Goal: Complete application form: Complete application form

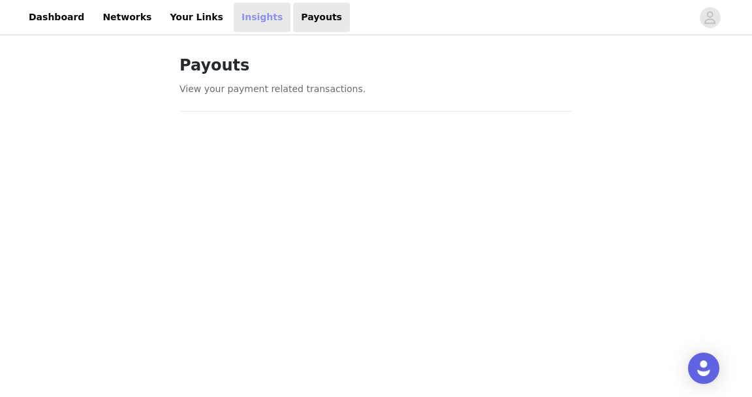
click at [241, 12] on link "Insights" at bounding box center [262, 17] width 57 height 29
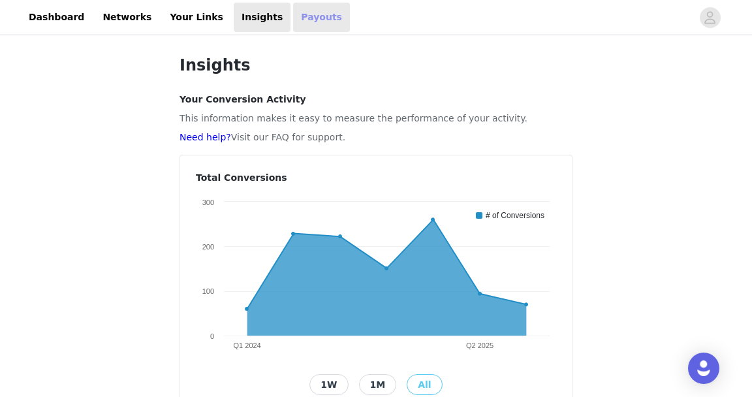
click at [299, 16] on link "Payouts" at bounding box center [321, 17] width 57 height 29
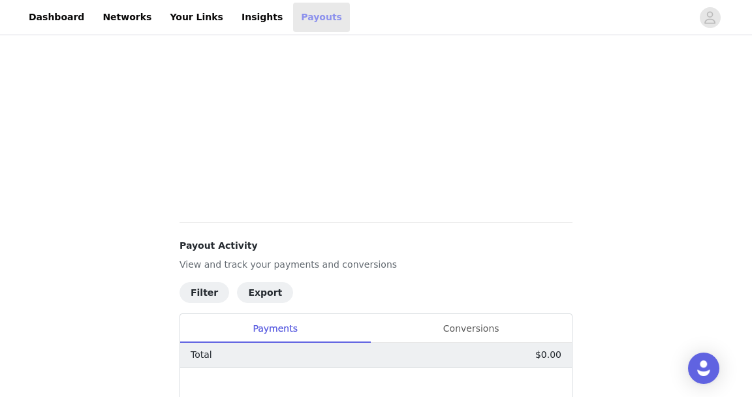
scroll to position [570, 0]
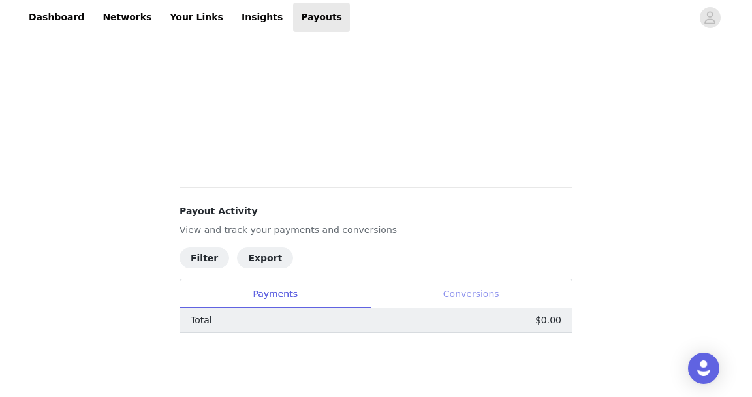
click at [464, 284] on div "Conversions" at bounding box center [471, 293] width 202 height 29
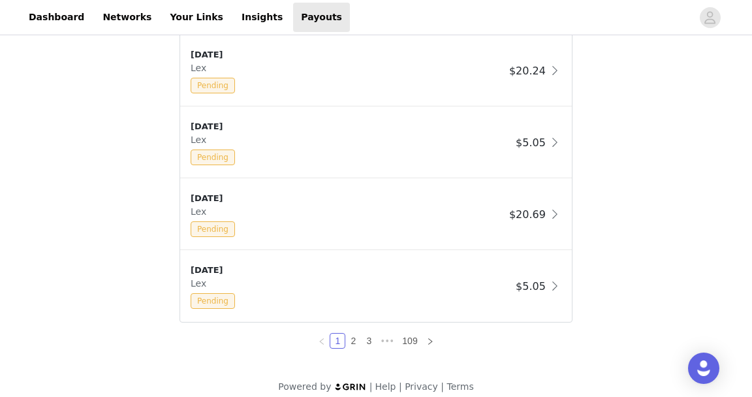
scroll to position [1311, 0]
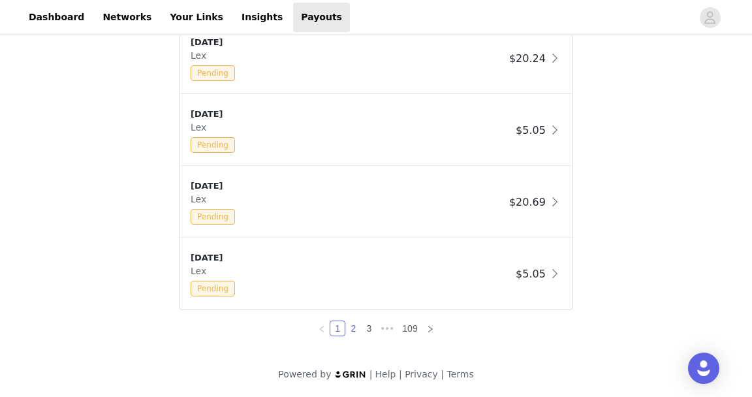
click at [358, 325] on link "2" at bounding box center [353, 328] width 14 height 14
click at [337, 328] on link "1" at bounding box center [337, 328] width 14 height 14
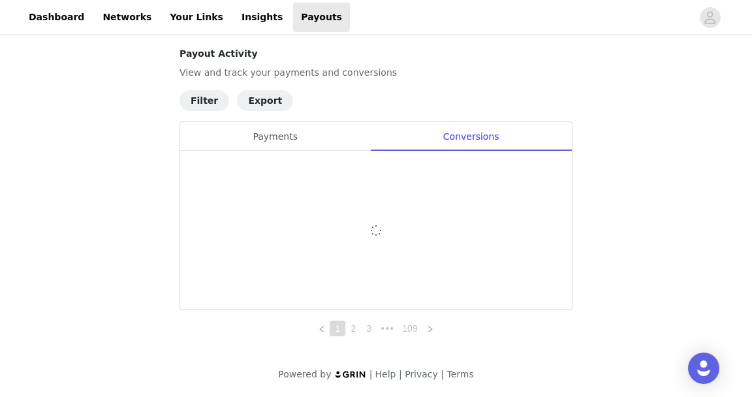
scroll to position [728, 0]
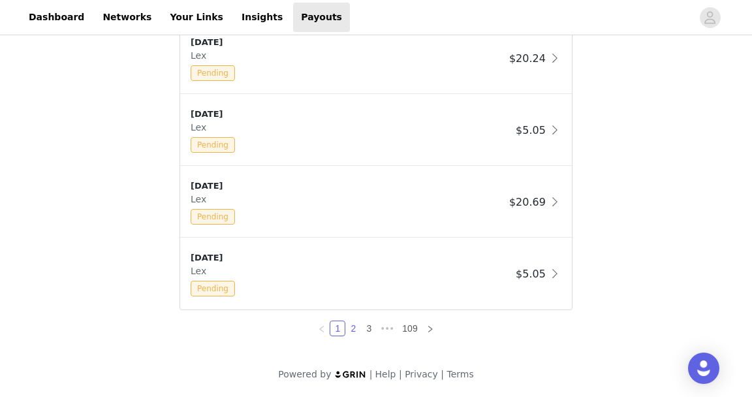
click at [358, 327] on link "2" at bounding box center [353, 328] width 14 height 14
click at [373, 321] on link "3" at bounding box center [368, 328] width 14 height 14
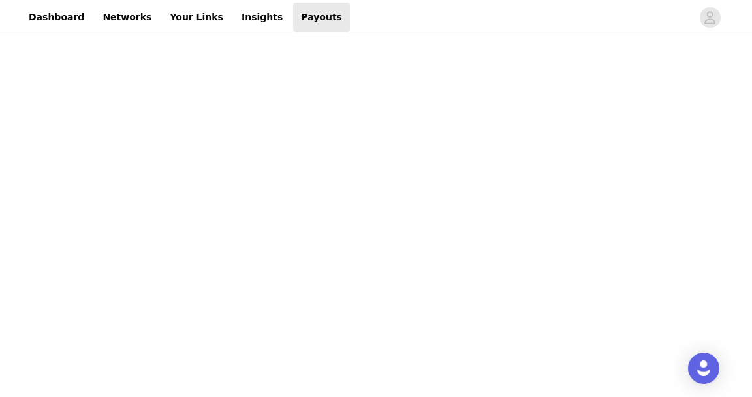
scroll to position [0, 0]
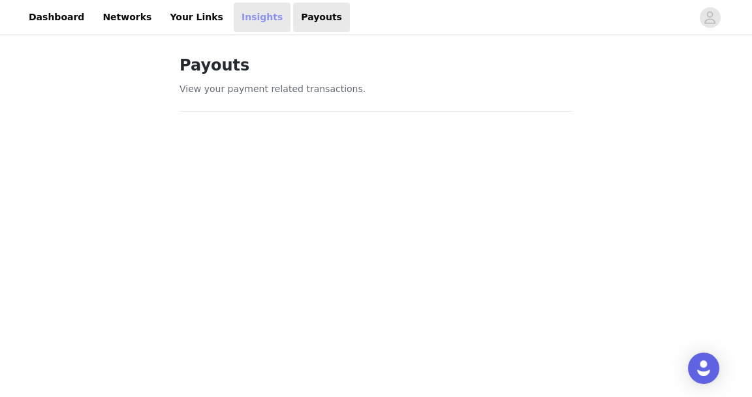
click at [252, 24] on link "Insights" at bounding box center [262, 17] width 57 height 29
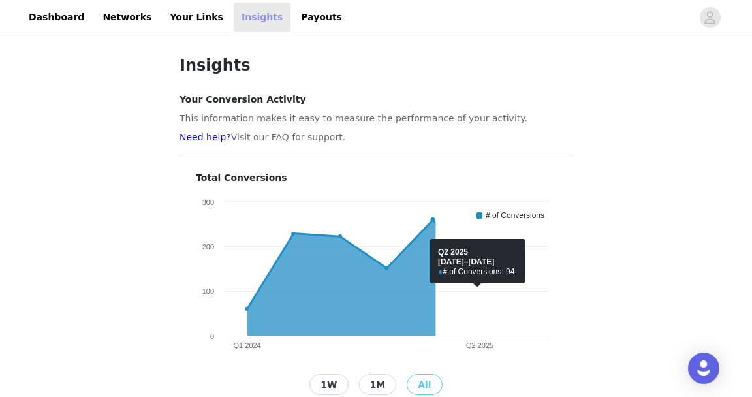
scroll to position [18, 0]
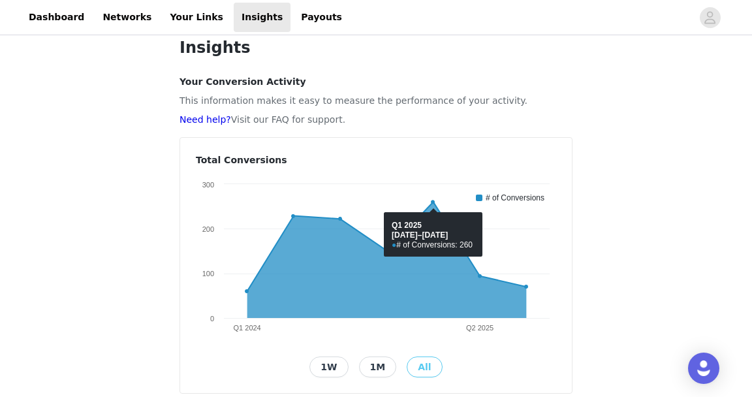
click at [380, 367] on button "1M" at bounding box center [378, 366] width 38 height 21
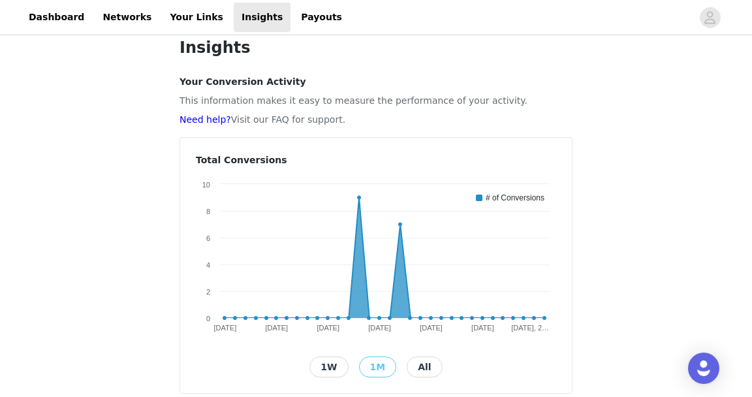
click at [417, 363] on button "All" at bounding box center [424, 366] width 35 height 21
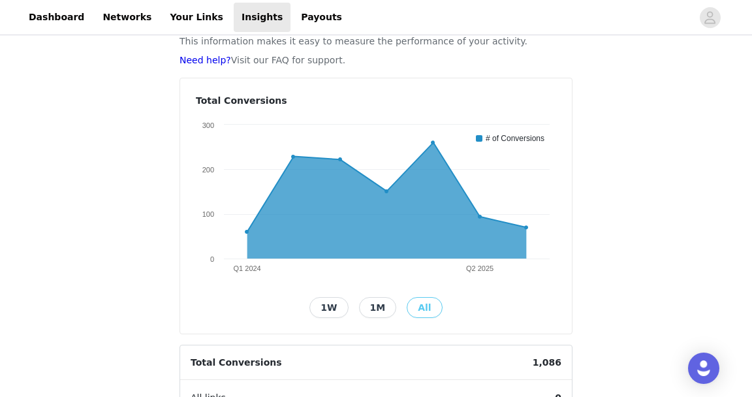
scroll to position [0, 0]
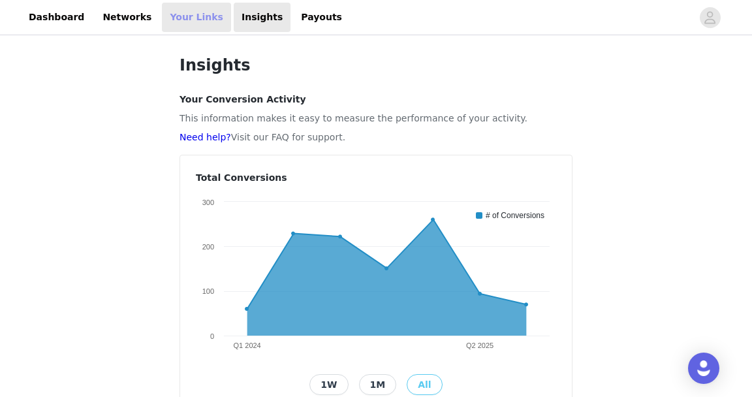
click at [181, 10] on link "Your Links" at bounding box center [196, 17] width 69 height 29
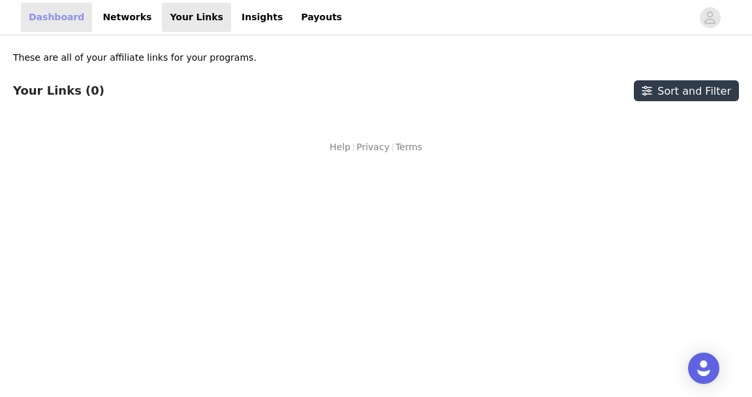
click at [38, 7] on link "Dashboard" at bounding box center [56, 17] width 71 height 29
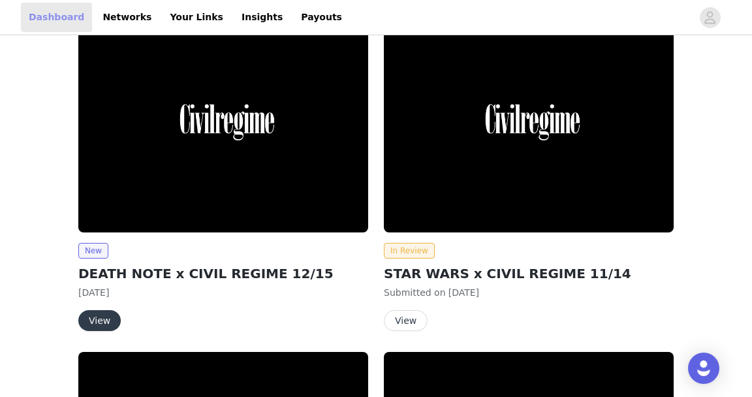
scroll to position [591, 0]
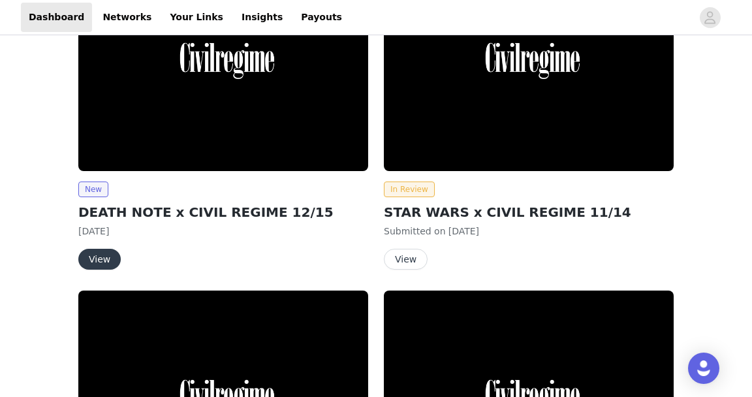
click at [106, 254] on button "View" at bounding box center [99, 259] width 42 height 21
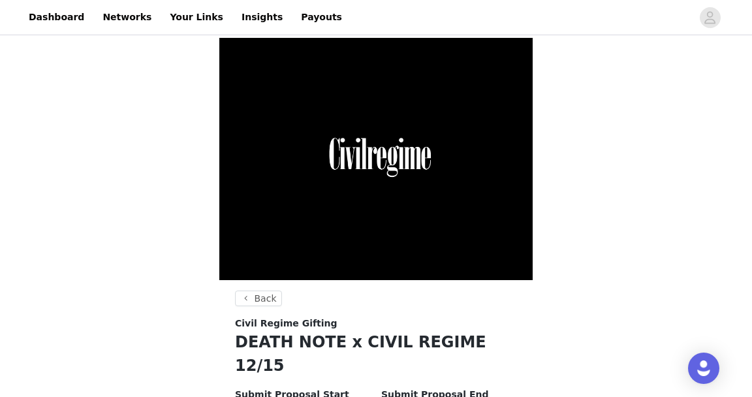
scroll to position [238, 0]
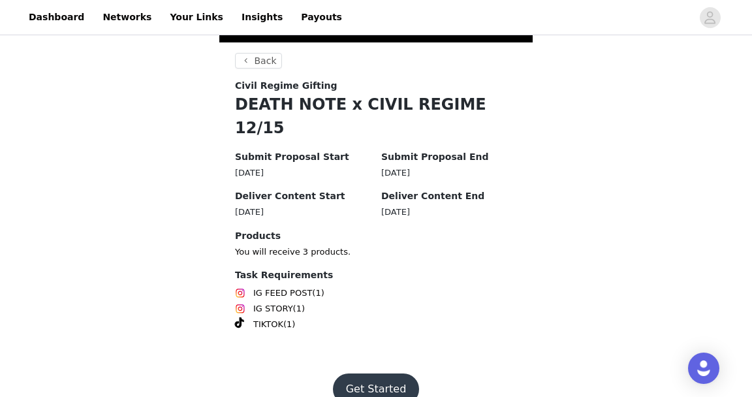
click at [365, 373] on button "Get Started" at bounding box center [376, 388] width 87 height 31
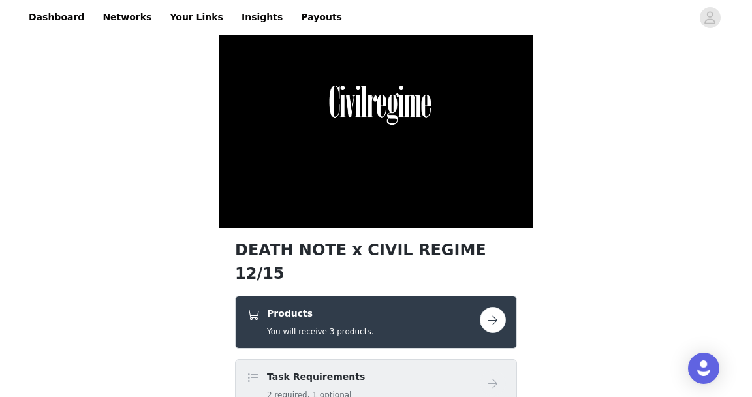
scroll to position [103, 0]
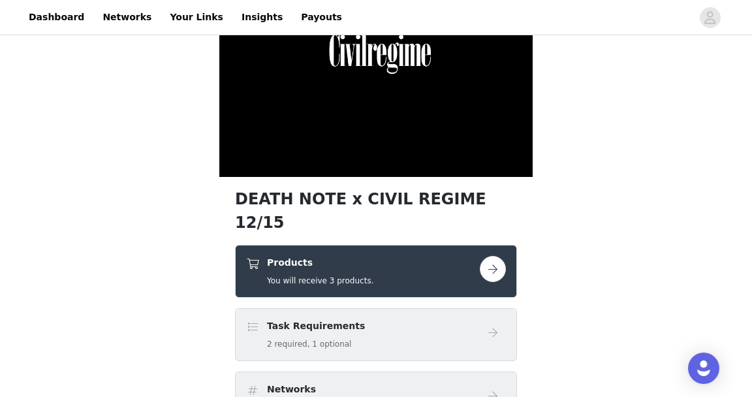
click at [491, 256] on button "button" at bounding box center [493, 269] width 26 height 26
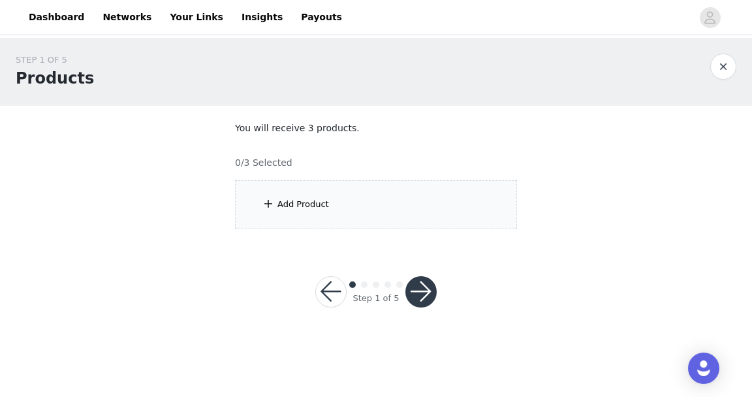
click at [375, 204] on div "Add Product" at bounding box center [376, 204] width 282 height 49
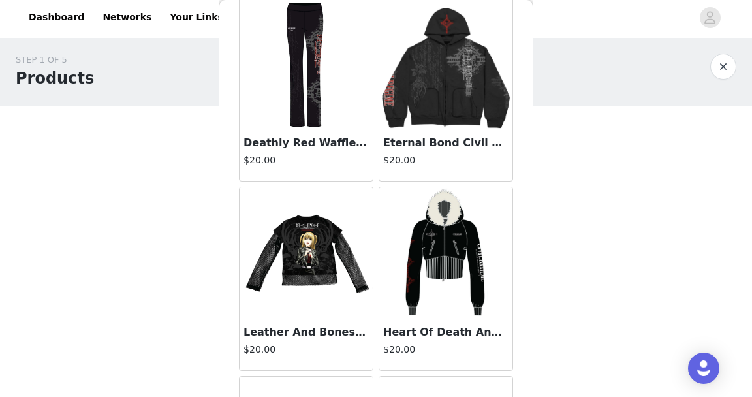
scroll to position [152, 0]
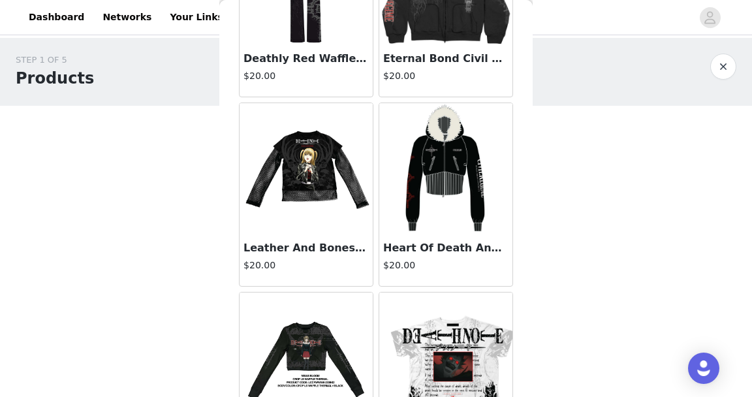
click at [422, 157] on img at bounding box center [445, 168] width 83 height 130
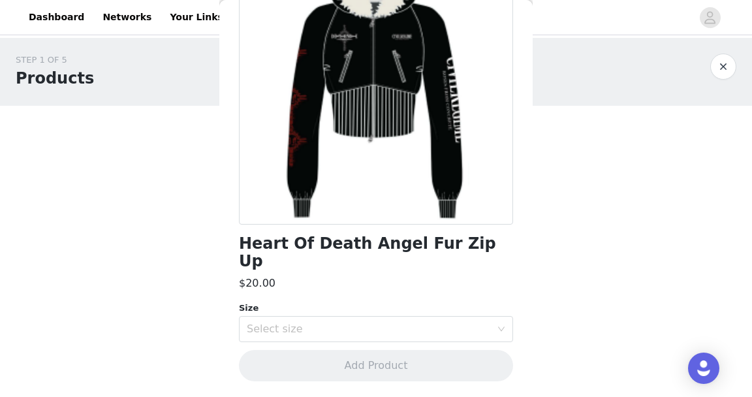
scroll to position [116, 0]
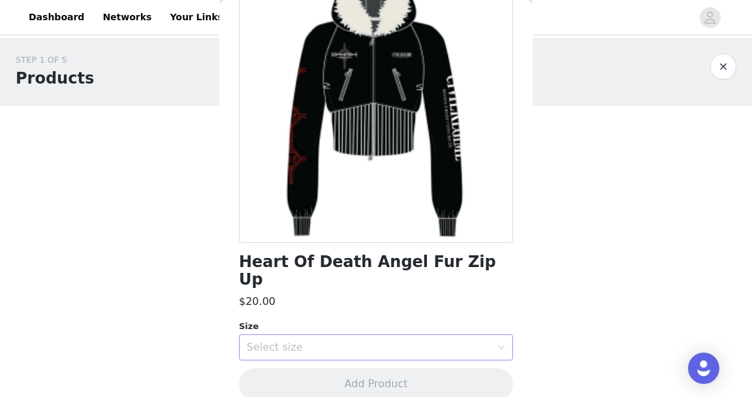
click at [380, 341] on div "Select size" at bounding box center [369, 347] width 244 height 13
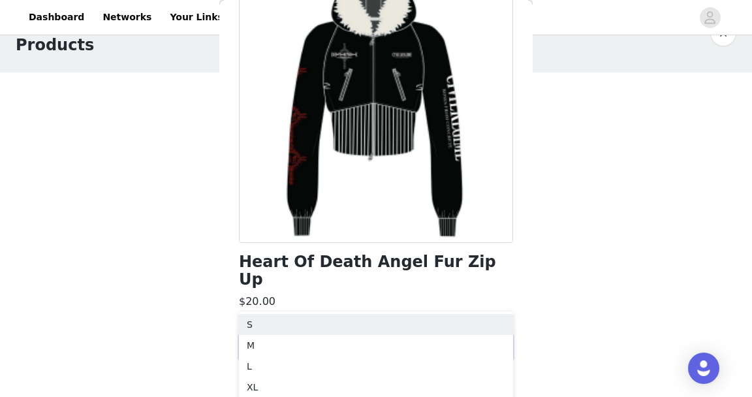
scroll to position [47, 0]
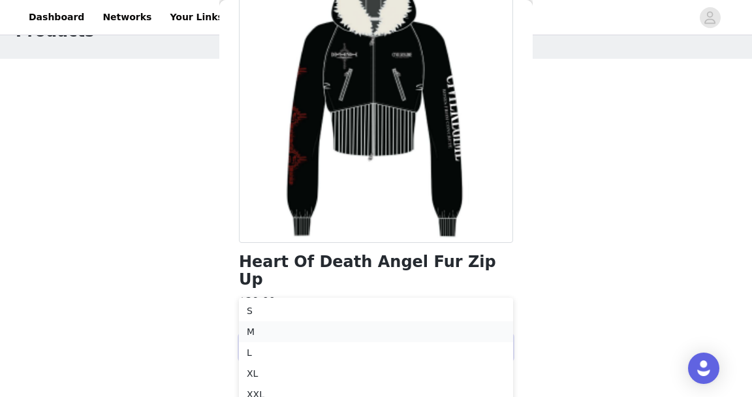
click at [363, 333] on li "M" at bounding box center [376, 331] width 274 height 21
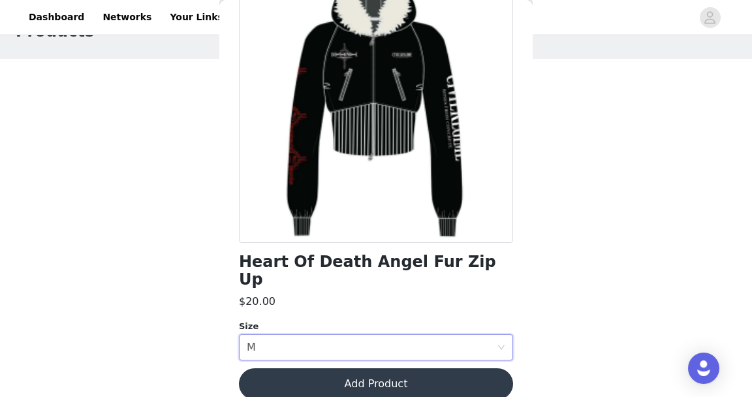
scroll to position [0, 0]
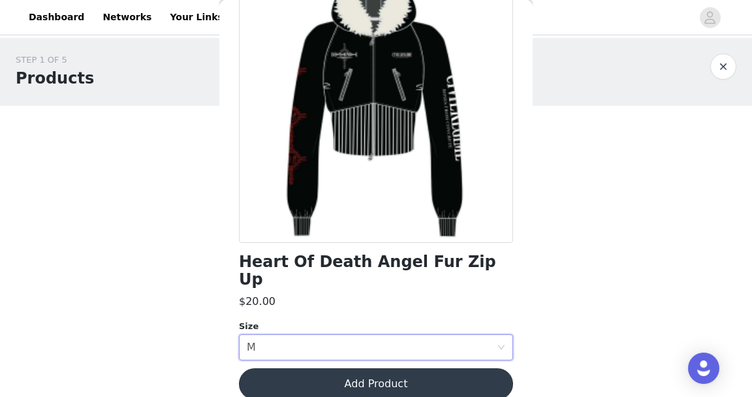
click at [356, 368] on button "Add Product" at bounding box center [376, 383] width 274 height 31
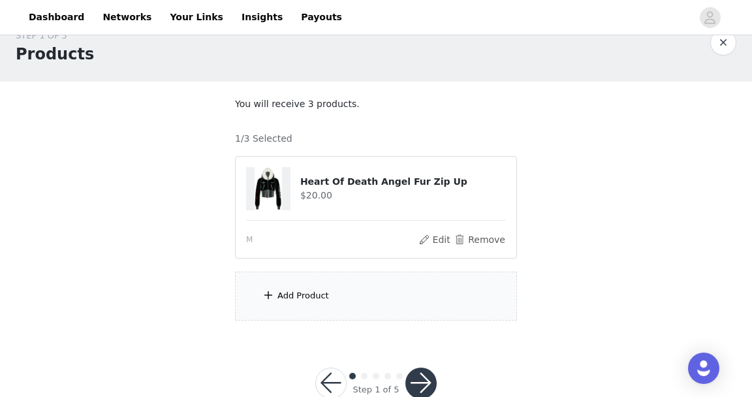
scroll to position [27, 0]
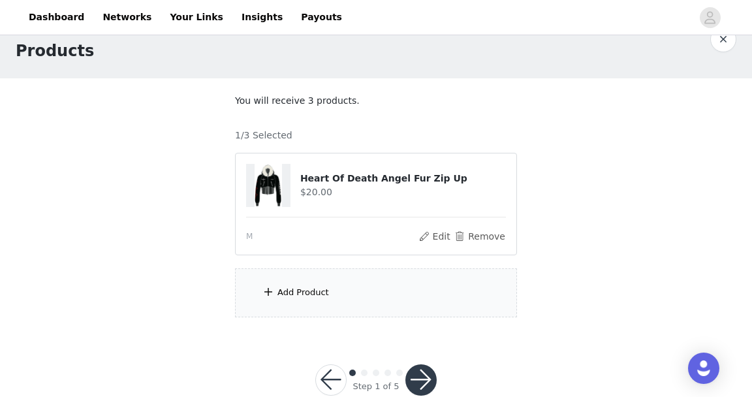
click at [319, 299] on div "Add Product" at bounding box center [376, 292] width 282 height 49
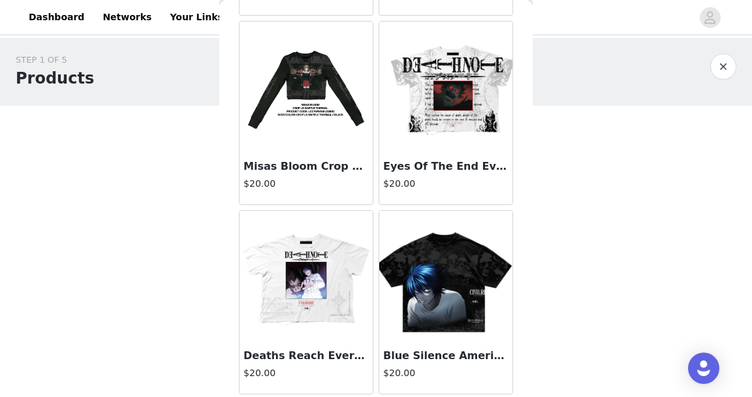
scroll to position [0, 0]
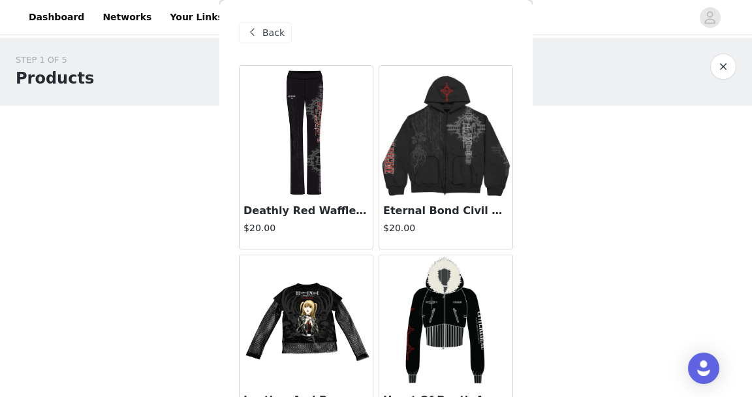
click at [326, 123] on img at bounding box center [305, 131] width 39 height 130
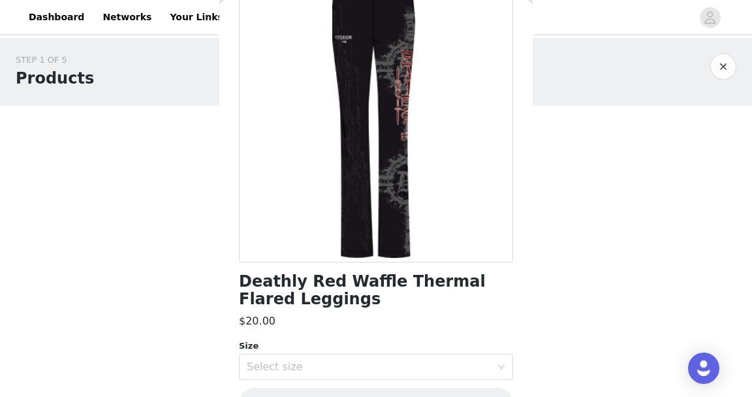
scroll to position [134, 0]
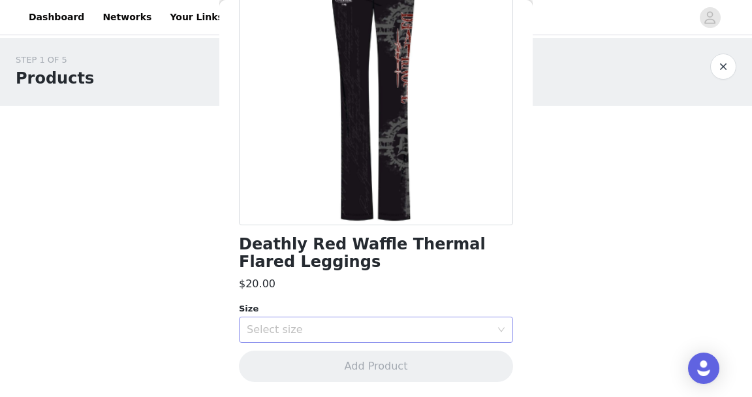
click at [343, 320] on div "Select size" at bounding box center [372, 329] width 250 height 25
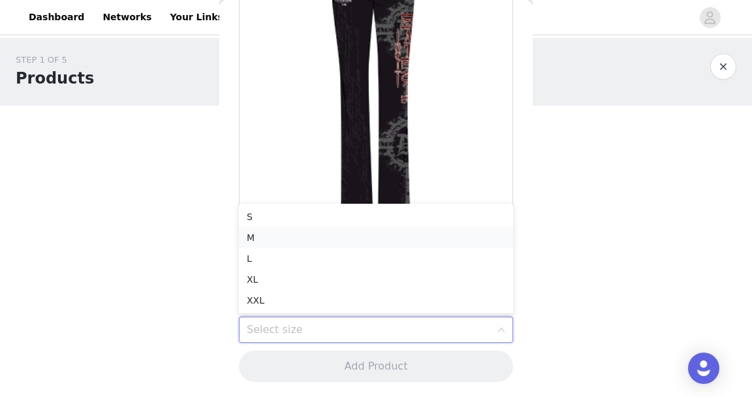
click at [318, 238] on li "M" at bounding box center [376, 237] width 274 height 21
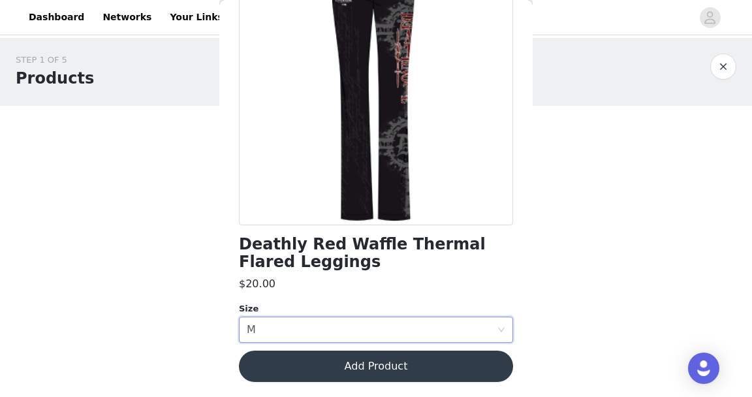
click at [326, 352] on button "Add Product" at bounding box center [376, 365] width 274 height 31
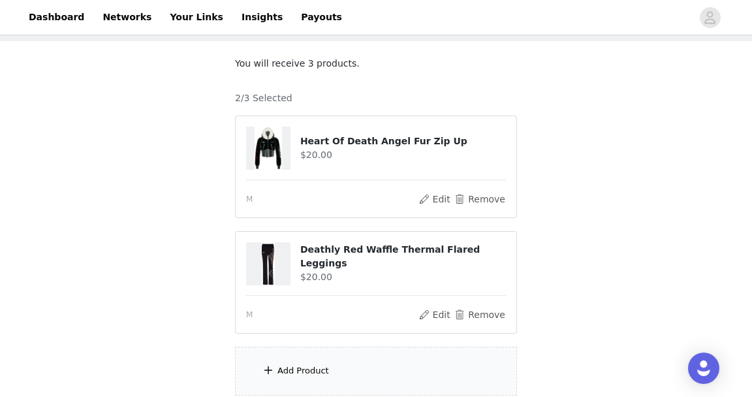
scroll to position [132, 0]
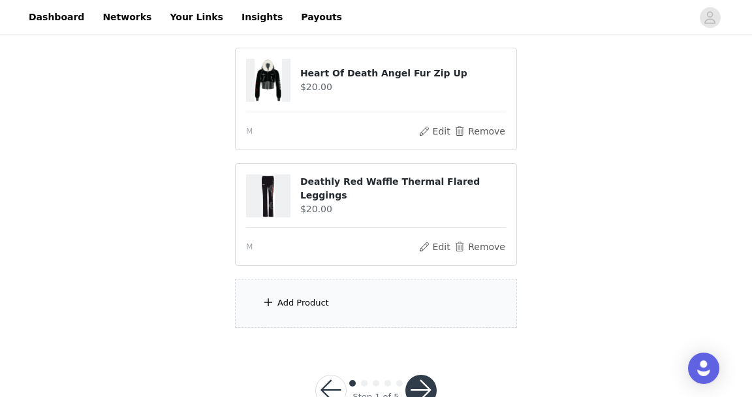
click at [306, 301] on div "Add Product" at bounding box center [303, 302] width 52 height 13
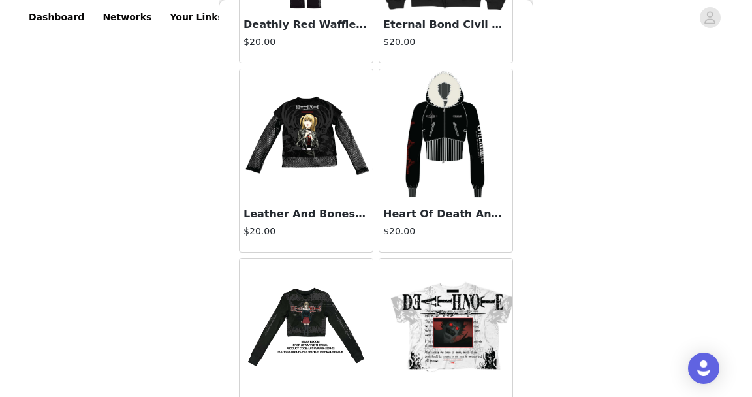
scroll to position [354, 0]
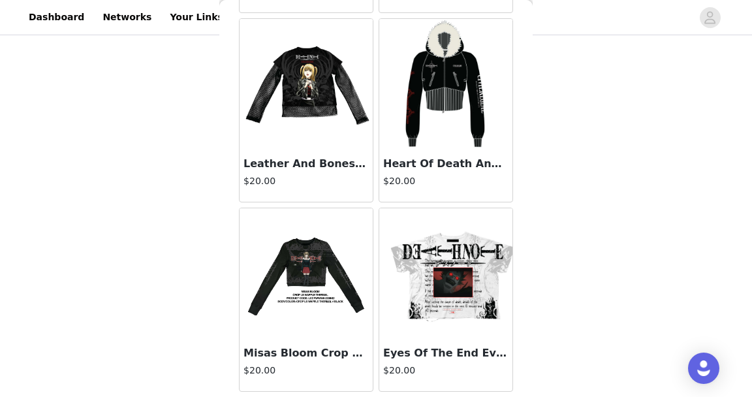
click at [331, 95] on img at bounding box center [305, 84] width 133 height 84
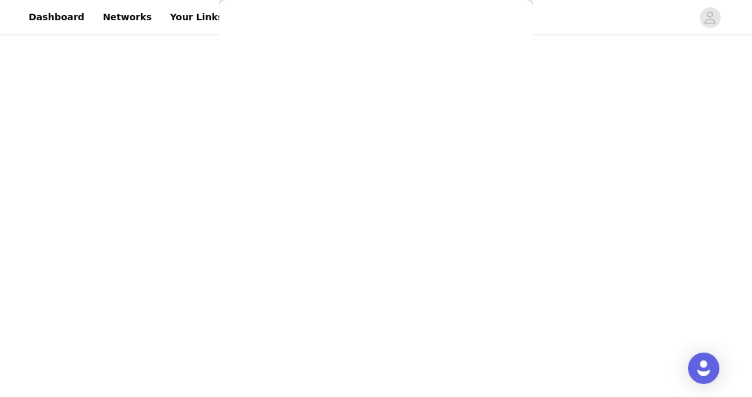
scroll to position [134, 0]
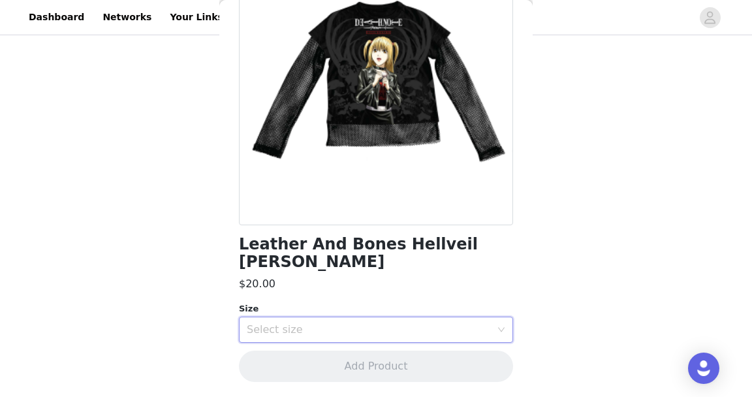
click at [388, 321] on div "Select size" at bounding box center [372, 329] width 250 height 25
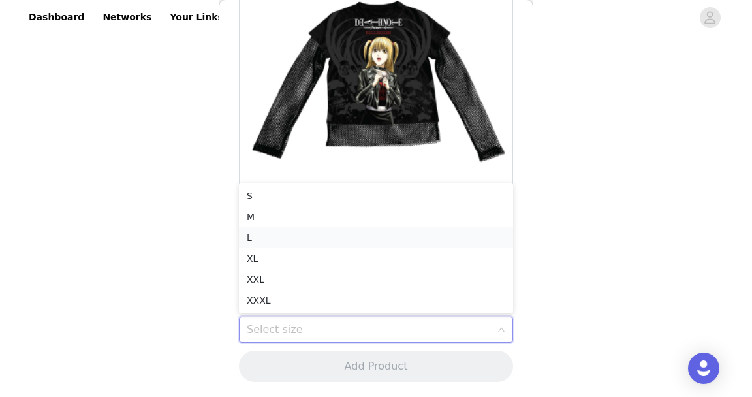
click at [341, 227] on li "L" at bounding box center [376, 237] width 274 height 21
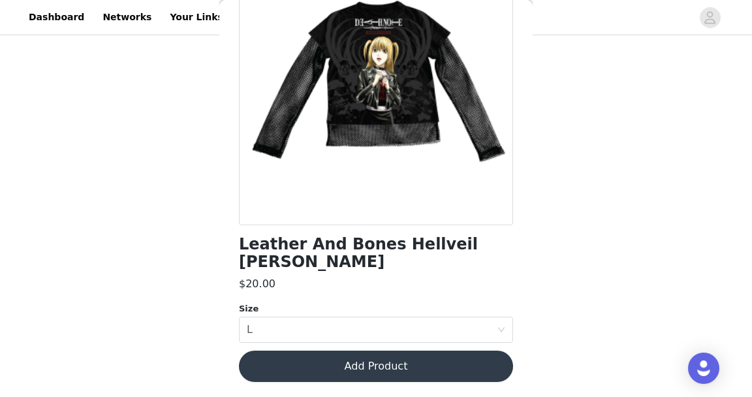
drag, startPoint x: 331, startPoint y: 367, endPoint x: 331, endPoint y: 343, distance: 24.1
click at [331, 365] on button "Add Product" at bounding box center [376, 365] width 274 height 31
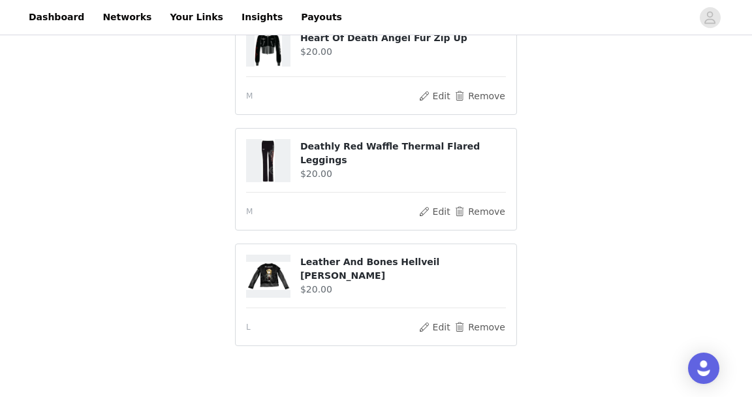
scroll to position [204, 0]
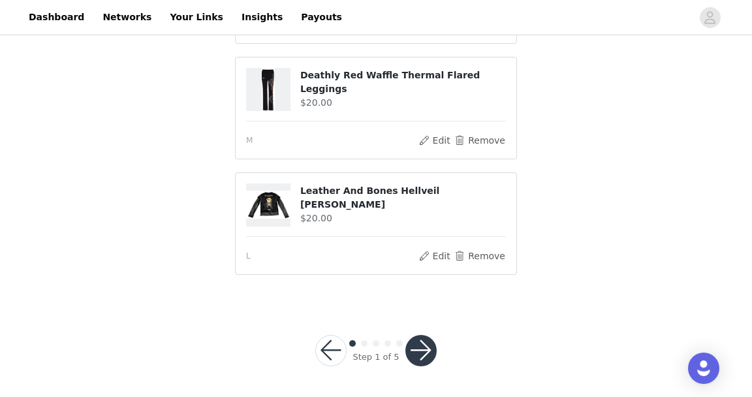
click at [416, 353] on button "button" at bounding box center [420, 350] width 31 height 31
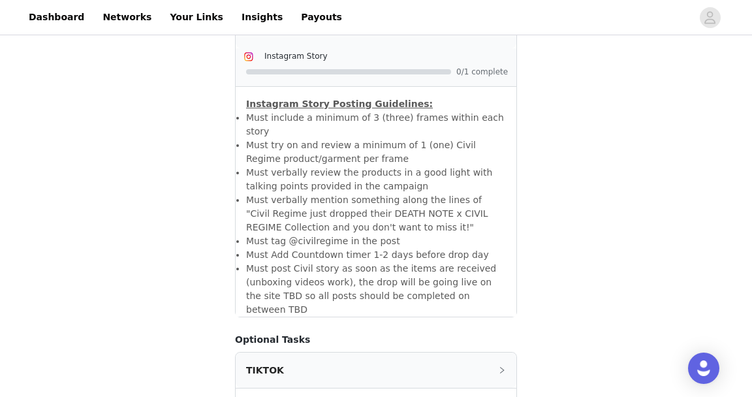
scroll to position [811, 0]
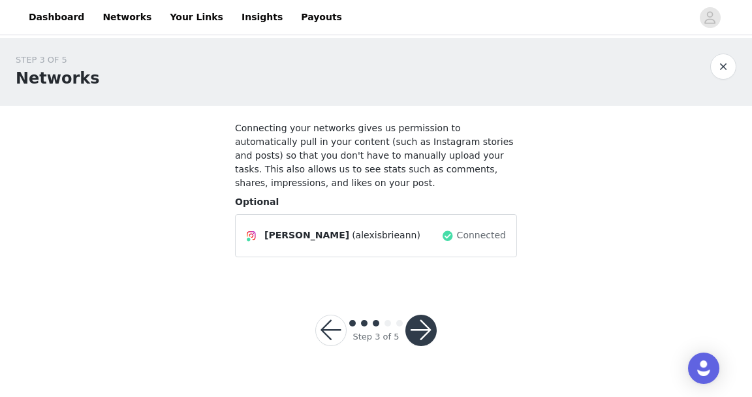
click at [422, 337] on button "button" at bounding box center [420, 330] width 31 height 31
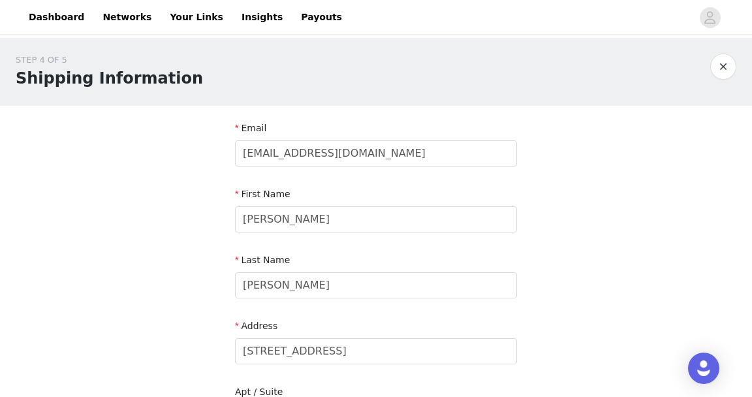
scroll to position [493, 0]
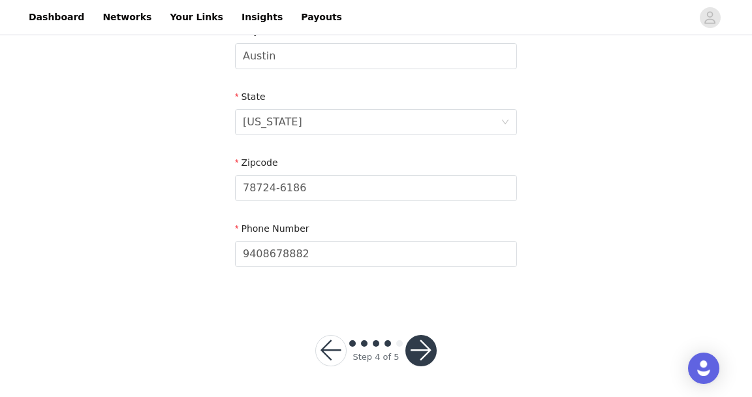
click at [427, 354] on button "button" at bounding box center [420, 350] width 31 height 31
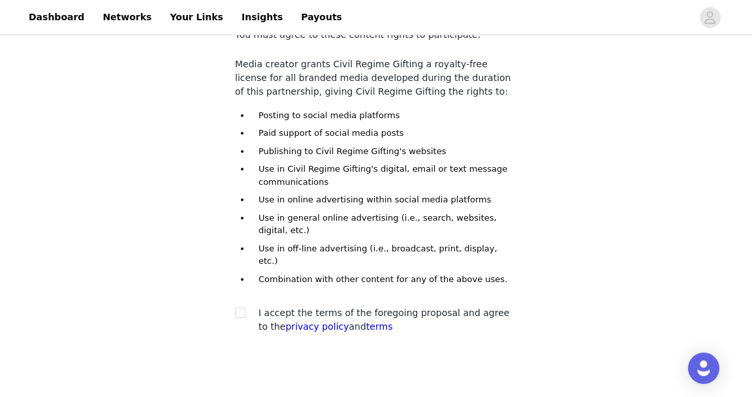
scroll to position [147, 0]
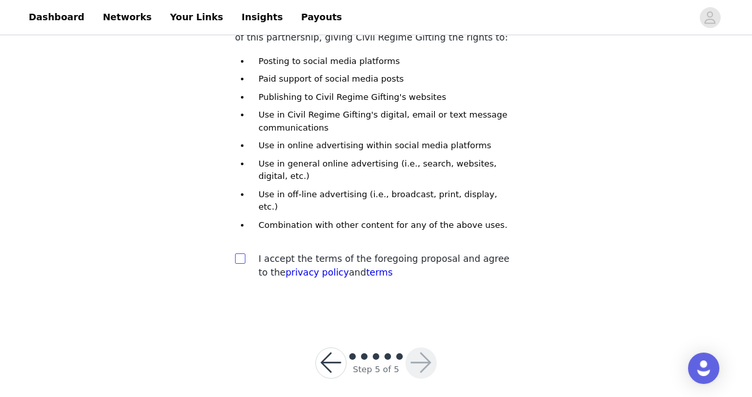
click at [244, 253] on span at bounding box center [240, 258] width 10 height 10
click at [244, 253] on input "checkbox" at bounding box center [239, 257] width 9 height 9
checkbox input "true"
click at [431, 358] on button "button" at bounding box center [420, 362] width 31 height 31
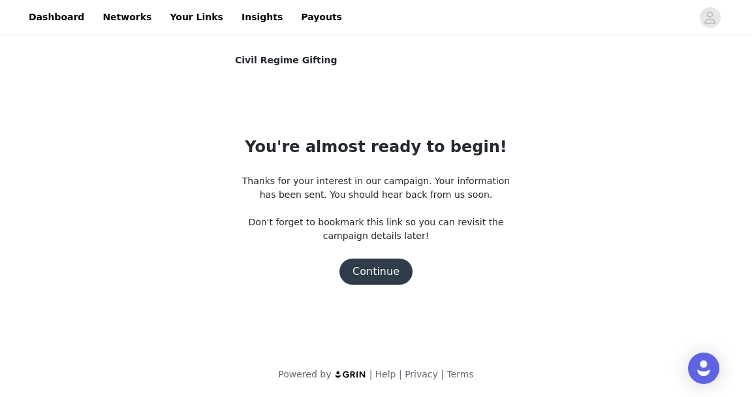
click at [374, 263] on button "Continue" at bounding box center [375, 271] width 73 height 26
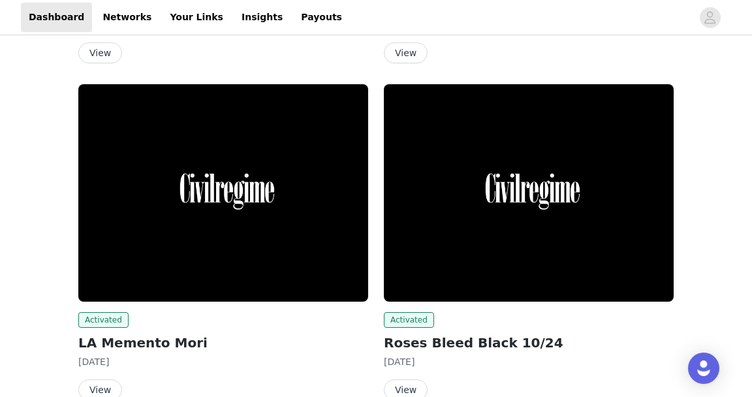
scroll to position [1329, 0]
